Goal: Transaction & Acquisition: Purchase product/service

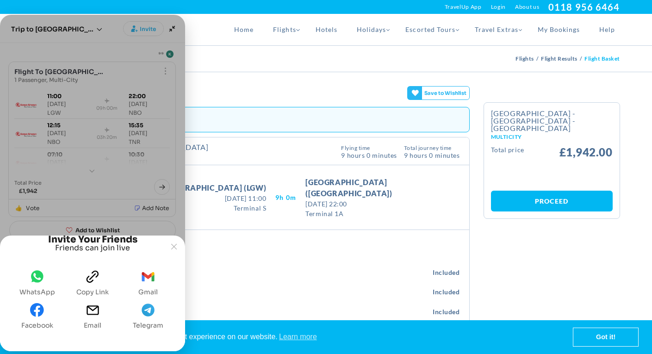
click at [92, 279] on icon "clipboard" at bounding box center [93, 277] width 14 height 14
click at [92, 312] on icon "email" at bounding box center [93, 310] width 14 height 14
click at [39, 284] on span "whatsapp" at bounding box center [37, 279] width 14 height 18
click at [175, 244] on icon "Joyned Window" at bounding box center [174, 247] width 6 height 6
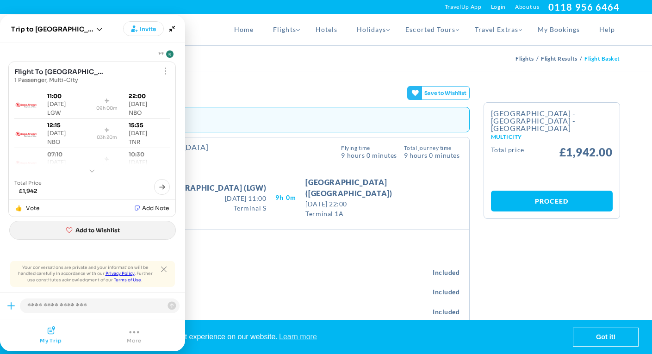
click at [173, 228] on button "Add to Wishlist" at bounding box center [92, 230] width 166 height 19
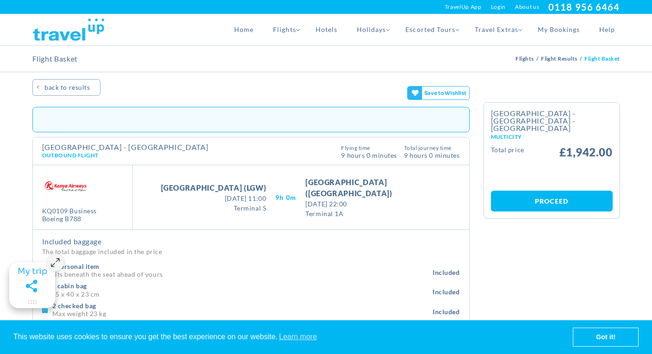
click at [173, 226] on div at bounding box center [326, 200] width 652 height 308
click at [175, 227] on div at bounding box center [326, 200] width 652 height 308
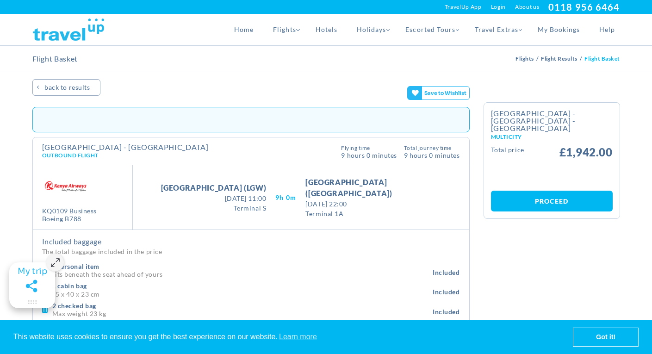
click at [175, 227] on div at bounding box center [326, 200] width 652 height 308
click at [172, 227] on div at bounding box center [326, 200] width 652 height 308
click at [173, 226] on div at bounding box center [326, 200] width 652 height 308
click at [596, 335] on link "Got it!" at bounding box center [605, 337] width 65 height 18
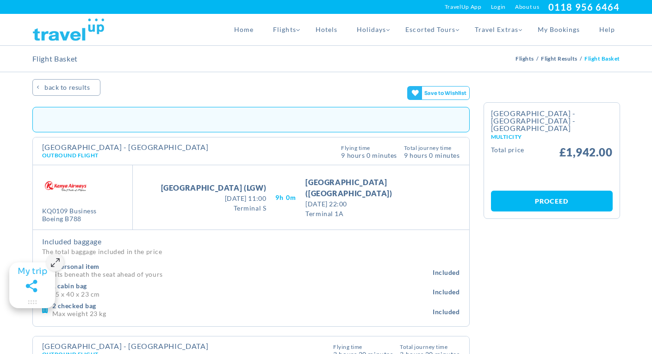
click at [542, 191] on link "Proceed" at bounding box center [552, 201] width 122 height 21
